Goal: Browse casually

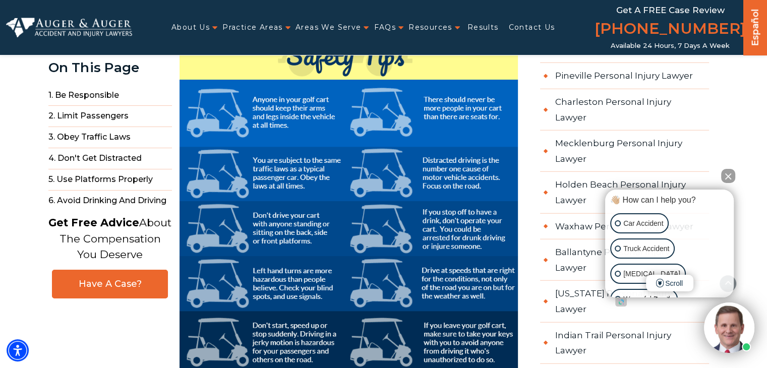
scroll to position [2416, 0]
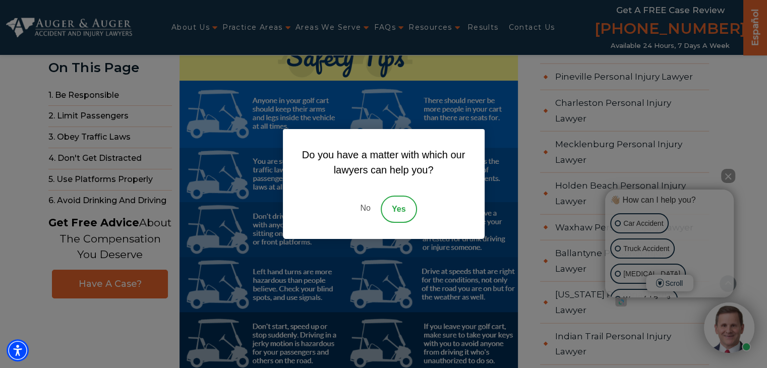
click at [368, 205] on link "No" at bounding box center [365, 209] width 30 height 27
